Goal: Check status

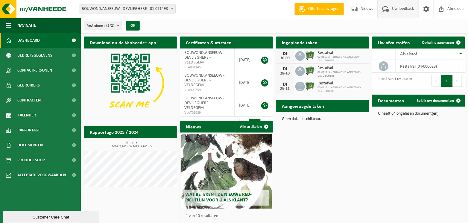
click at [393, 8] on span "Uw feedback" at bounding box center [402, 9] width 25 height 18
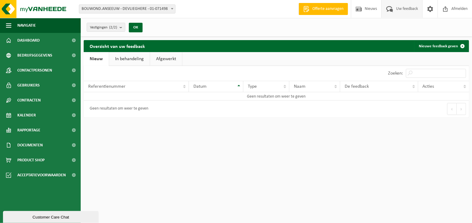
click at [172, 56] on link "Afgewerkt" at bounding box center [166, 59] width 32 height 14
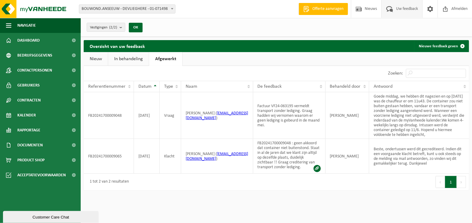
click at [97, 60] on link "Nieuw" at bounding box center [96, 59] width 24 height 14
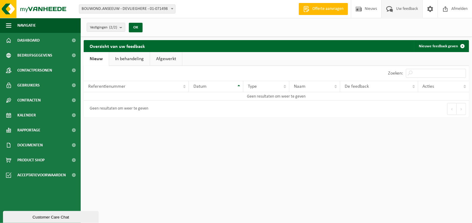
click at [125, 61] on link "In behandeling" at bounding box center [129, 59] width 41 height 14
